Goal: Information Seeking & Learning: Learn about a topic

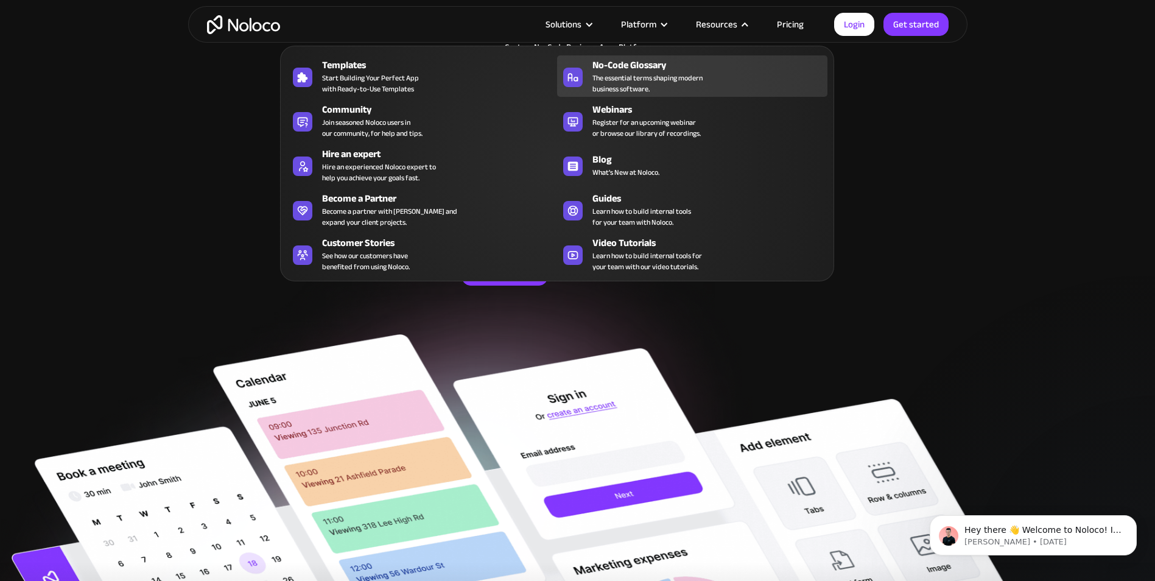
click at [710, 58] on div "No-Code Glossary" at bounding box center [712, 65] width 241 height 15
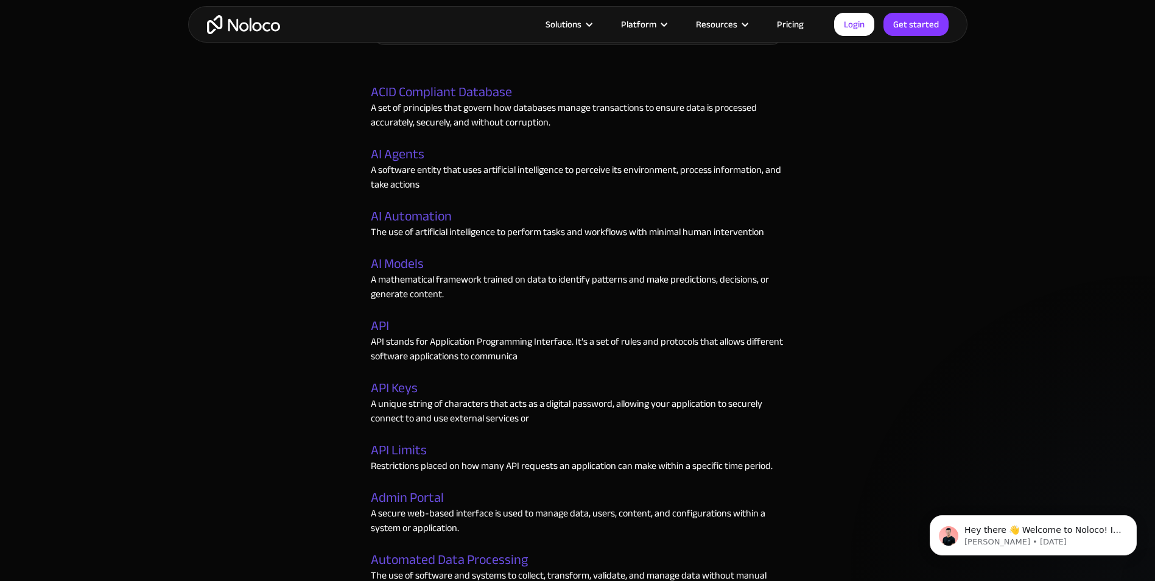
scroll to position [548, 0]
click at [381, 328] on link "API" at bounding box center [380, 326] width 18 height 16
